Goal: Task Accomplishment & Management: Manage account settings

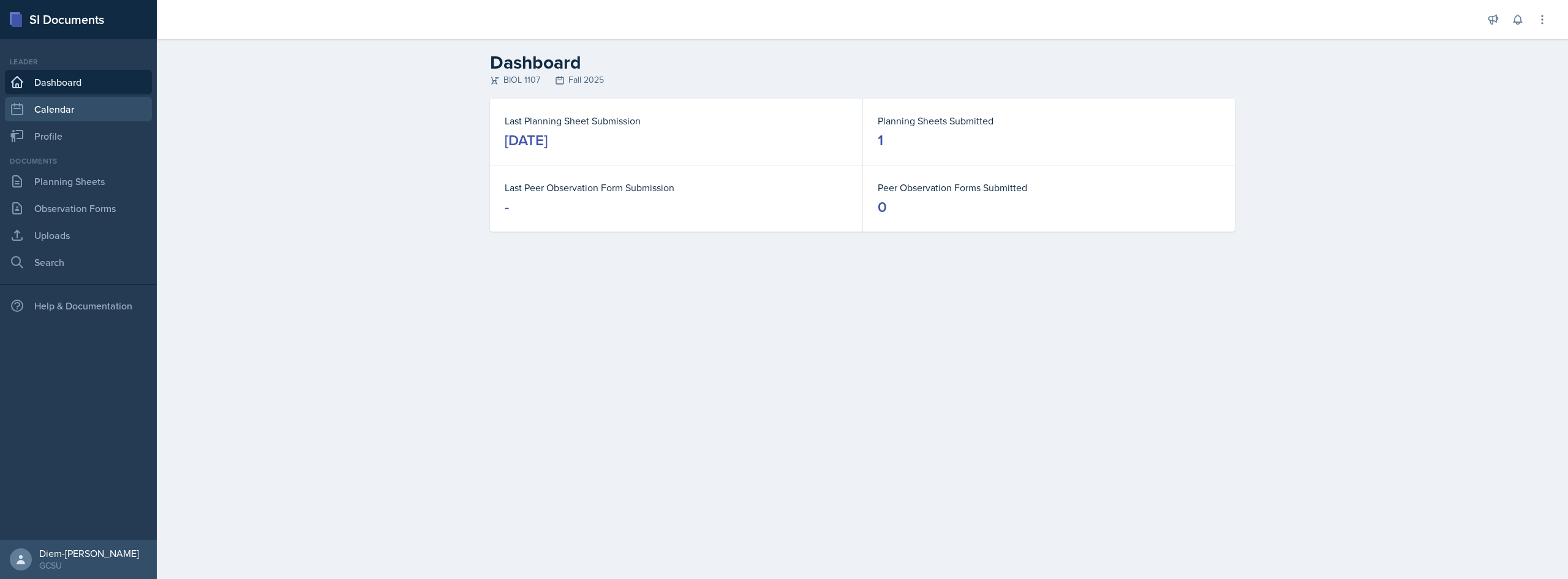
click at [55, 115] on link "Calendar" at bounding box center [79, 109] width 147 height 25
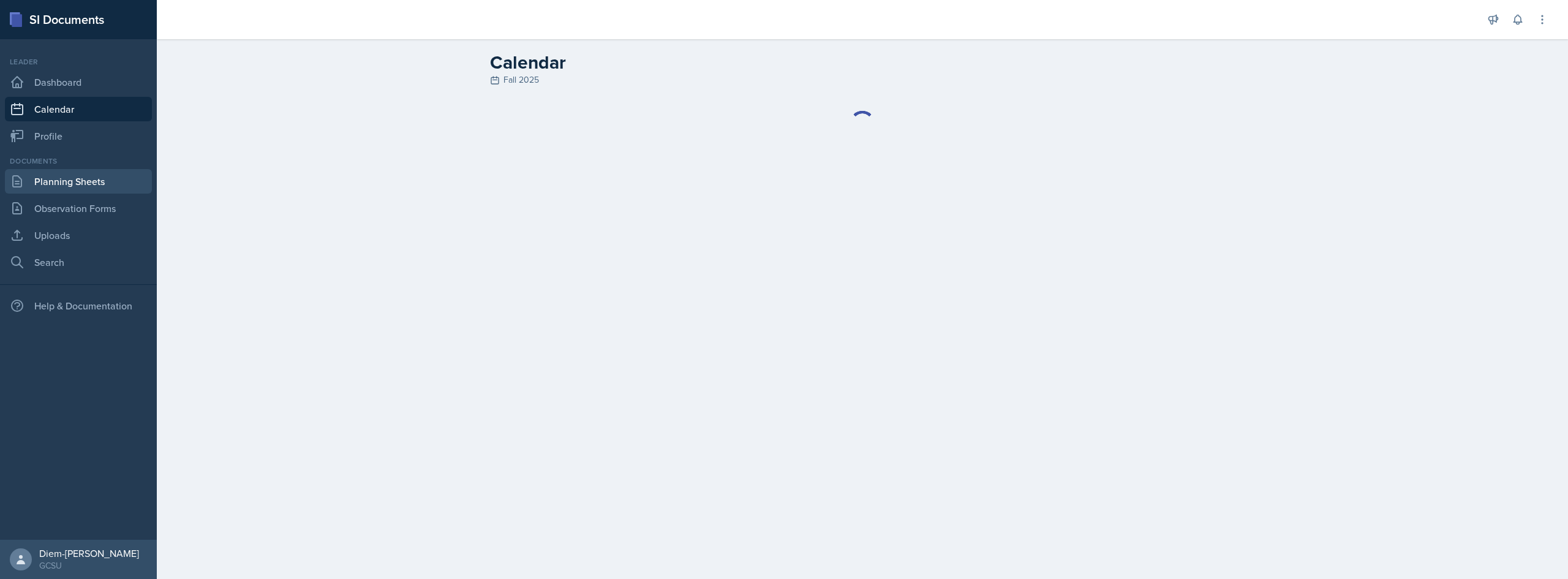
click at [64, 181] on link "Planning Sheets" at bounding box center [79, 181] width 147 height 25
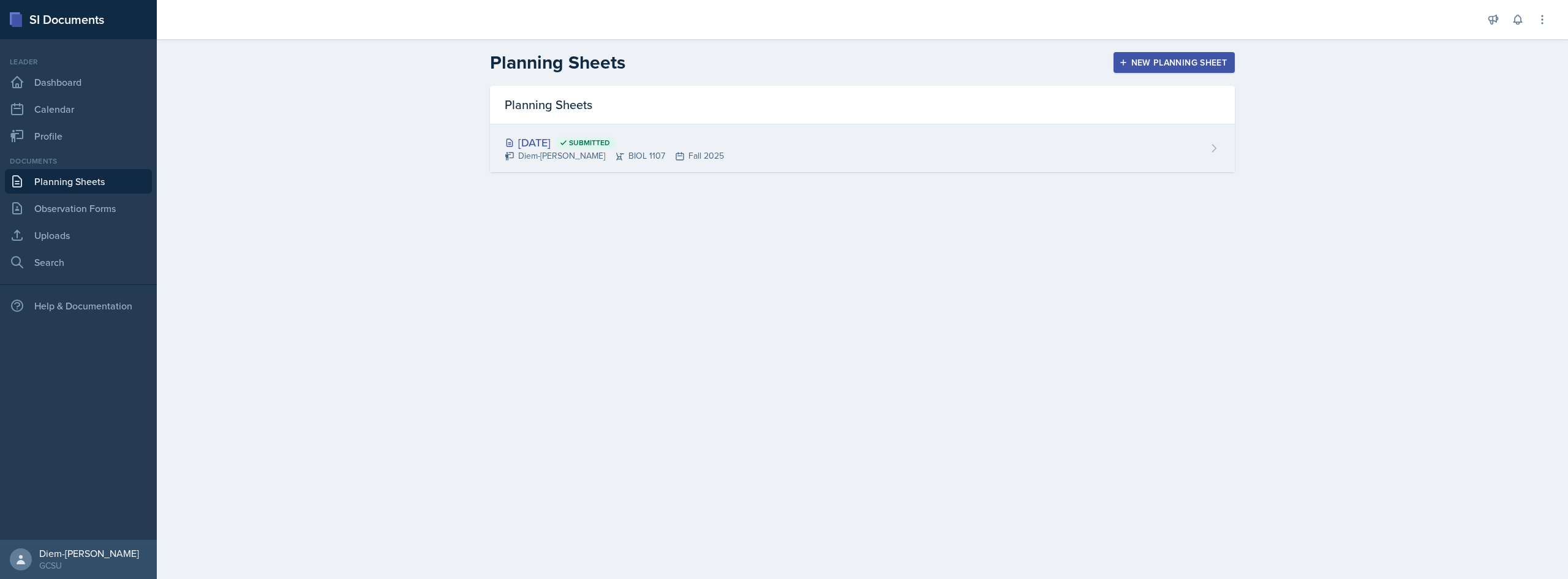
click at [644, 156] on div "Diem-[PERSON_NAME] BIOL 1107 Fall 2025" at bounding box center [614, 156] width 219 height 13
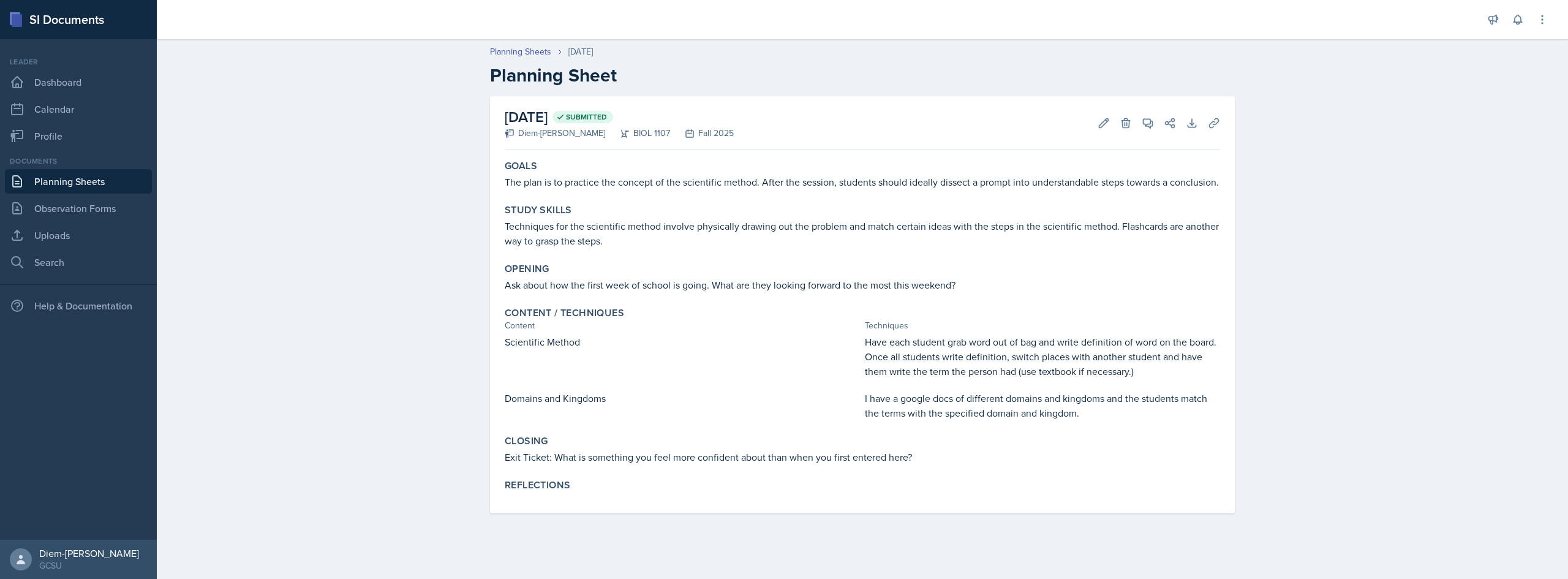
click at [617, 182] on p "The plan is to practice the concept of the scientific method. After the session…" at bounding box center [863, 182] width 716 height 15
click at [645, 197] on div "Goals The plan is to practice the concept of the scientific method. After the s…" at bounding box center [863, 334] width 716 height 359
click at [643, 186] on p "The plan is to practice the concept of the scientific method. After the session…" at bounding box center [863, 182] width 716 height 15
click at [835, 187] on p "The plan is to practice the concept of the scientific method. After the session…" at bounding box center [863, 182] width 716 height 15
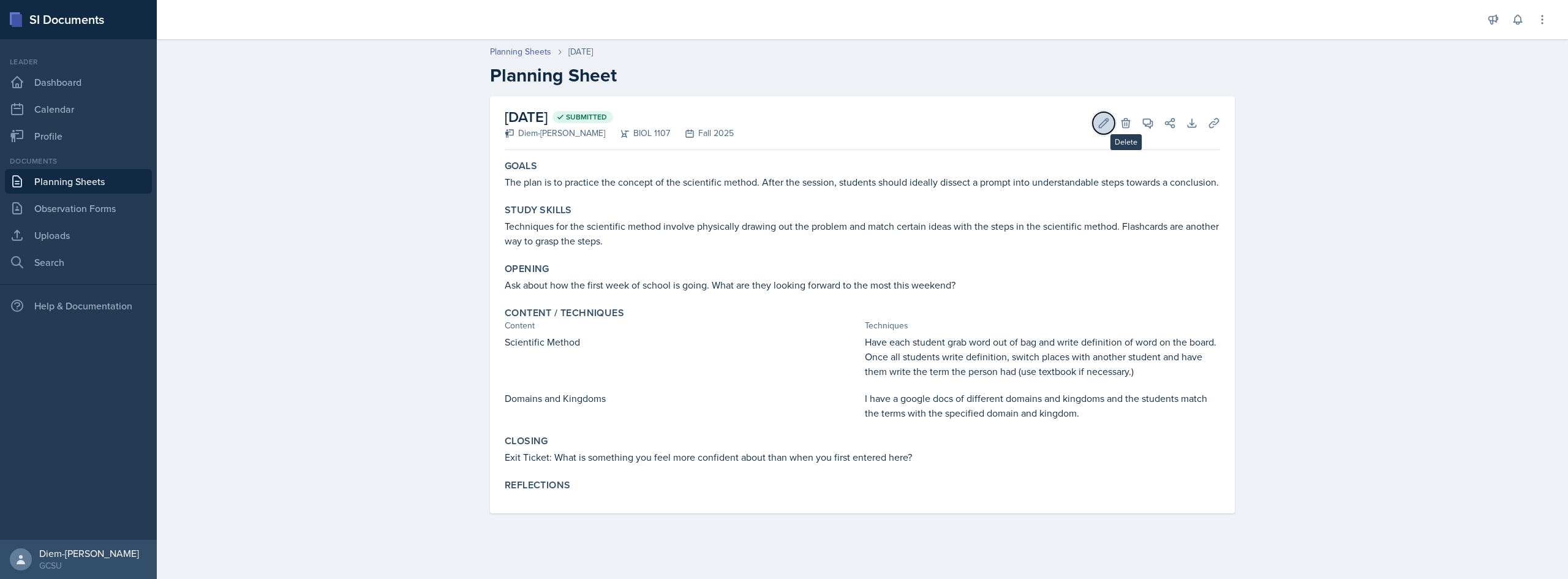
click at [1107, 126] on icon at bounding box center [1104, 123] width 12 height 12
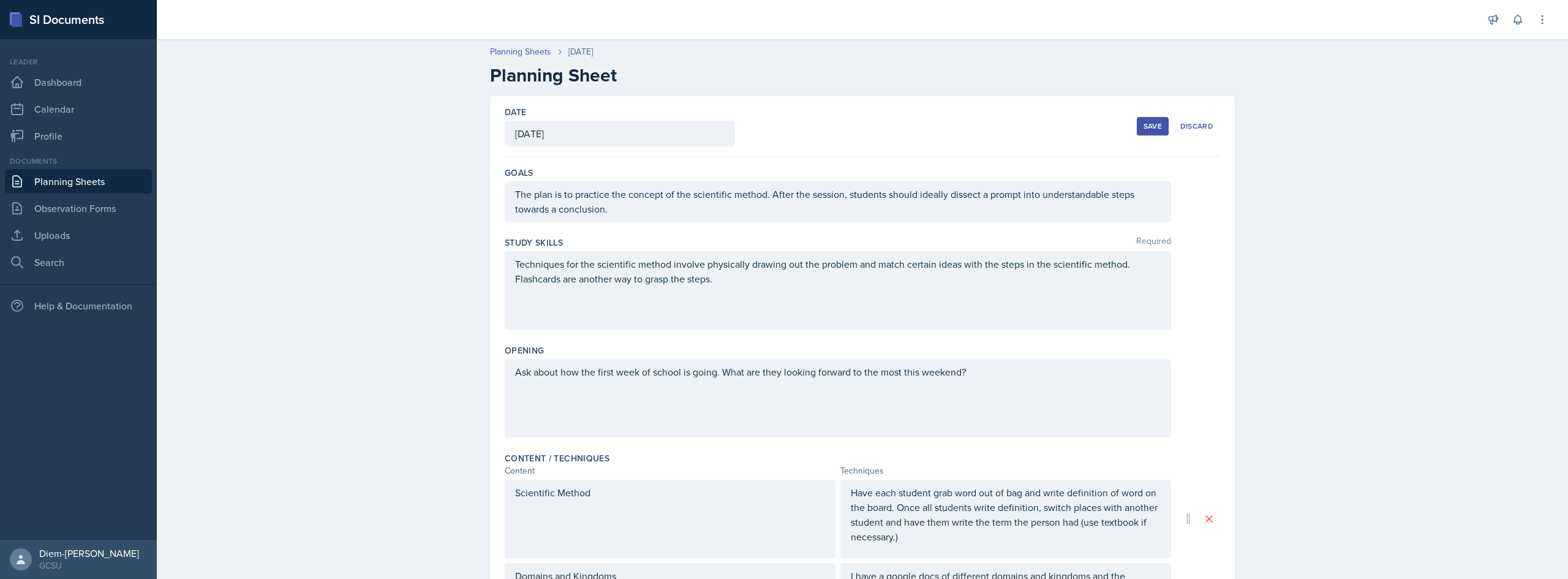
click at [1041, 203] on div "The plan is to practice the concept of the scientific method. After the session…" at bounding box center [838, 202] width 666 height 40
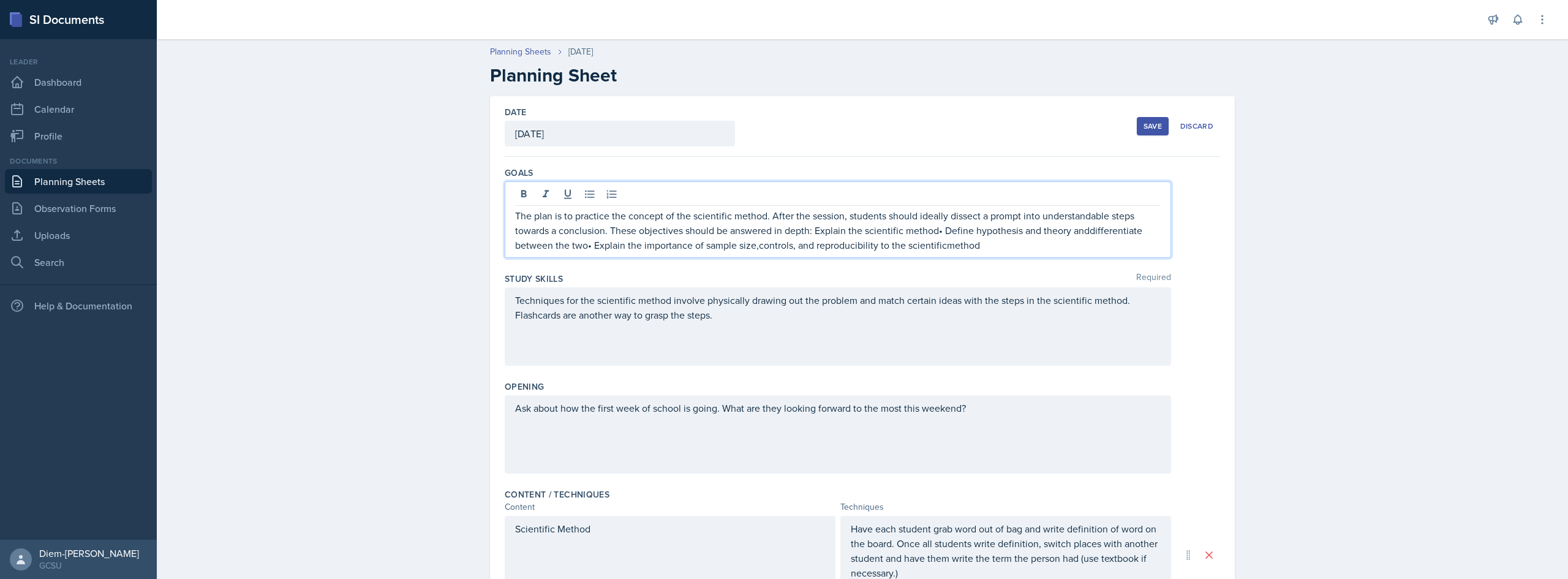
click at [937, 234] on p "The plan is to practice the concept of the scientific method. After the session…" at bounding box center [838, 230] width 646 height 44
click at [1084, 230] on p "The plan is to practice the concept of the scientific method. After the session…" at bounding box center [838, 230] width 646 height 44
click at [588, 250] on p "The plan is to practice the concept of the scientific method. After the session…" at bounding box center [838, 230] width 646 height 44
click at [661, 246] on p "The plan is to practice the concept of the scientific method. After the session…" at bounding box center [838, 230] width 646 height 44
click at [710, 245] on p "The plan is to practice the concept of the scientific method. After the session…" at bounding box center [838, 230] width 646 height 44
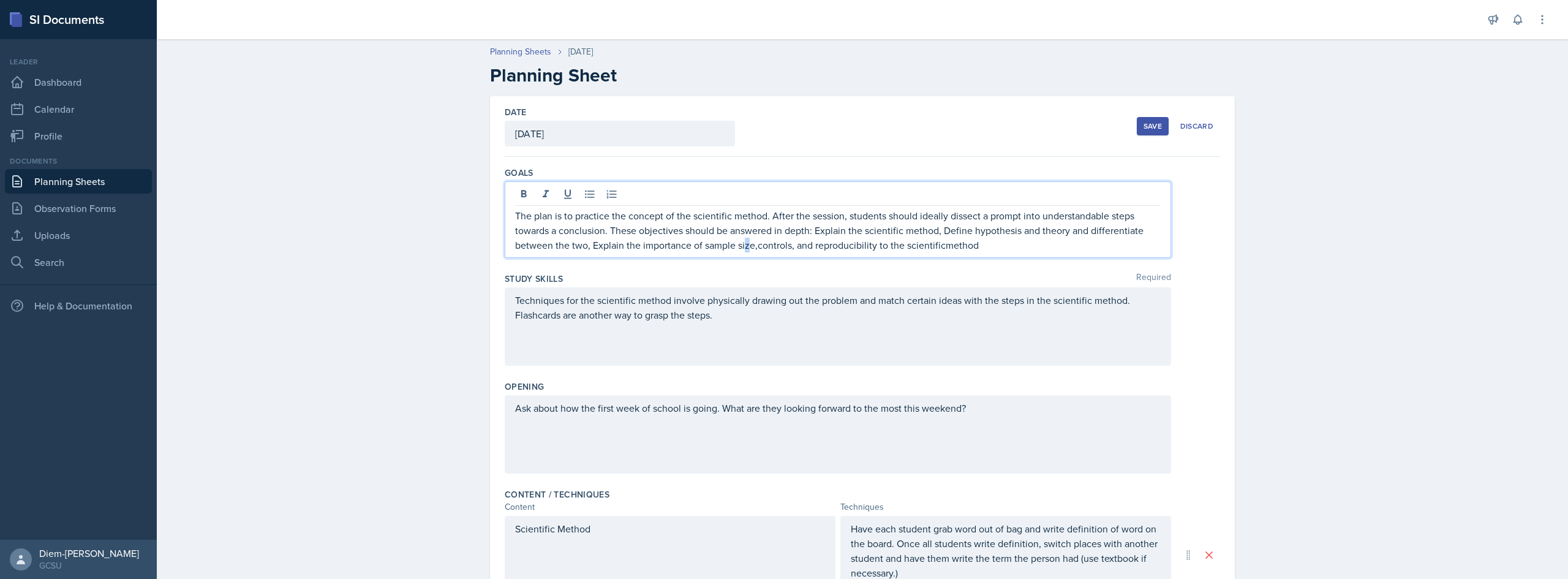
click at [742, 247] on p "The plan is to practice the concept of the scientific method. After the session…" at bounding box center [838, 230] width 646 height 44
click at [754, 246] on p "The plan is to practice the concept of the scientific method. After the session…" at bounding box center [838, 230] width 646 height 44
click at [859, 252] on p "The plan is to practice the concept of the scientific method. After the session…" at bounding box center [838, 230] width 646 height 44
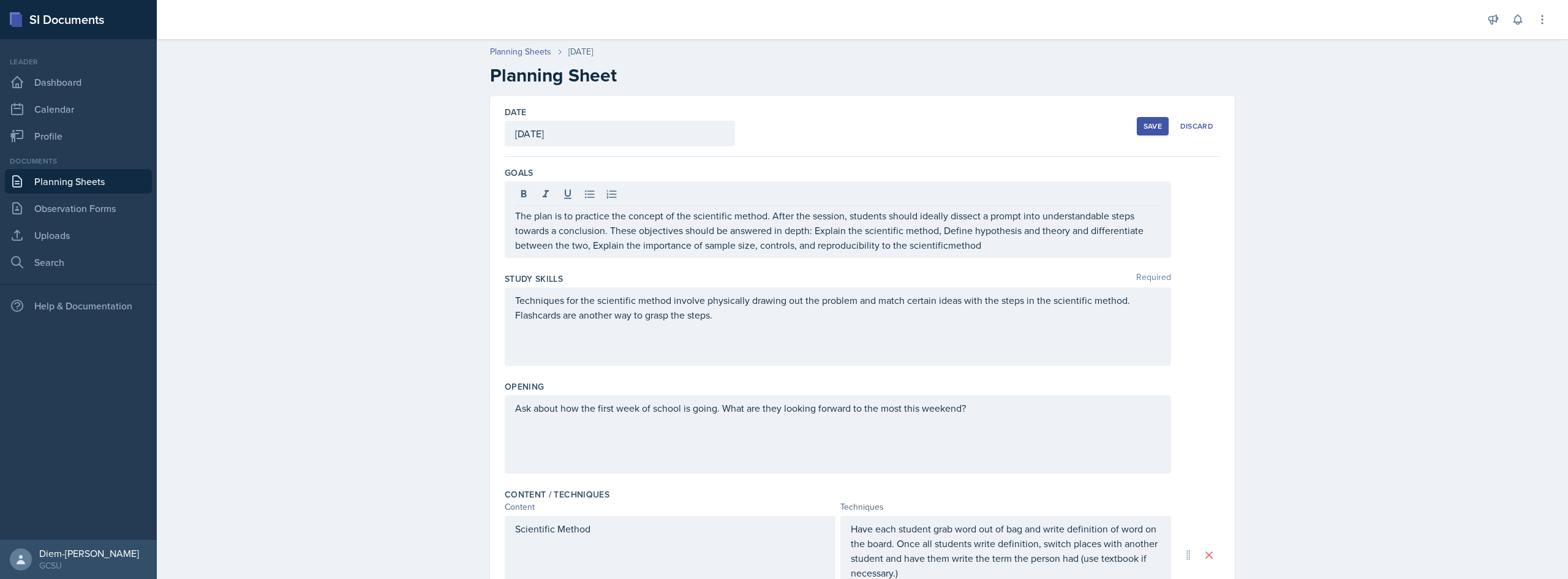
click at [922, 255] on div "The plan is to practice the concept of the scientific method. After the session…" at bounding box center [838, 220] width 666 height 77
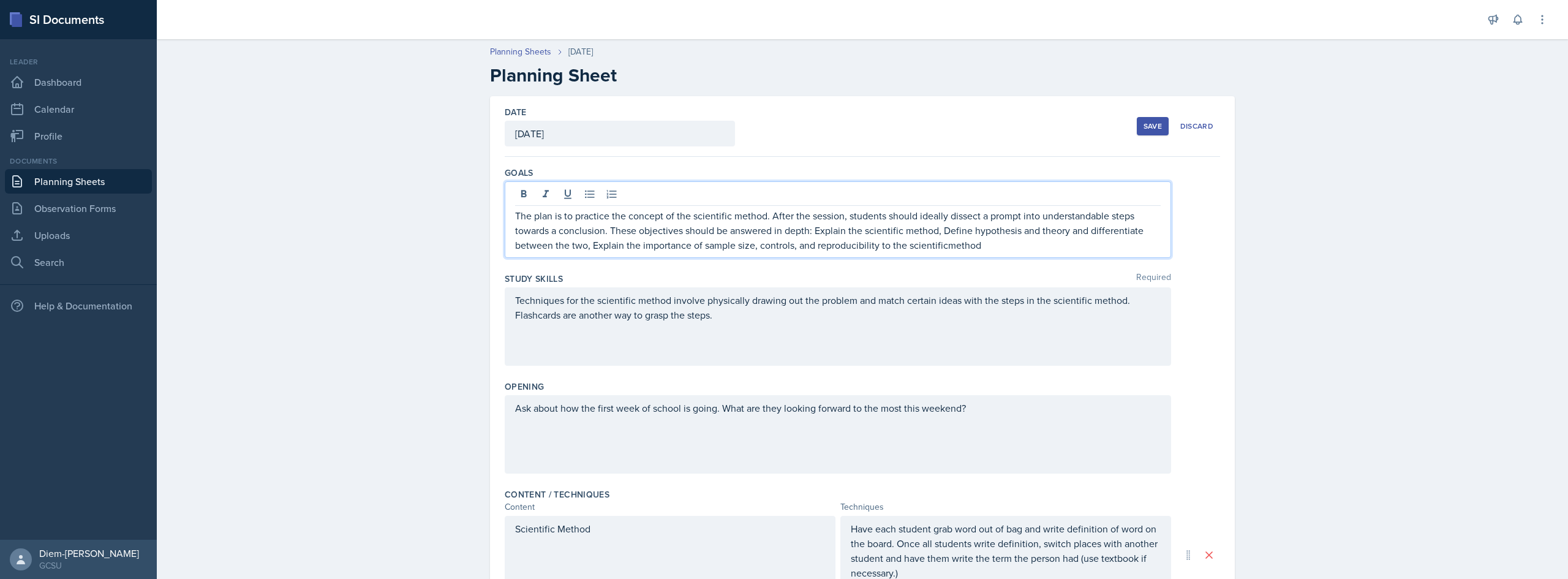
click at [937, 249] on p "The plan is to practice the concept of the scientific method. After the session…" at bounding box center [838, 230] width 646 height 44
click at [941, 250] on p "The plan is to practice the concept of the scientific method. After the session…" at bounding box center [838, 230] width 646 height 44
click at [986, 246] on p "The plan is to practice the concept of the scientific method. After the session…" at bounding box center [838, 230] width 646 height 44
click at [1144, 125] on div "Save" at bounding box center [1153, 126] width 19 height 10
